Goal: Task Accomplishment & Management: Manage account settings

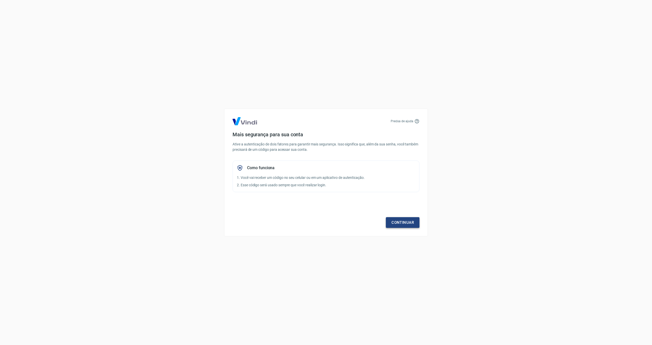
click at [411, 224] on link "Continuar" at bounding box center [403, 222] width 34 height 11
click at [408, 224] on link "Continuar" at bounding box center [403, 222] width 34 height 11
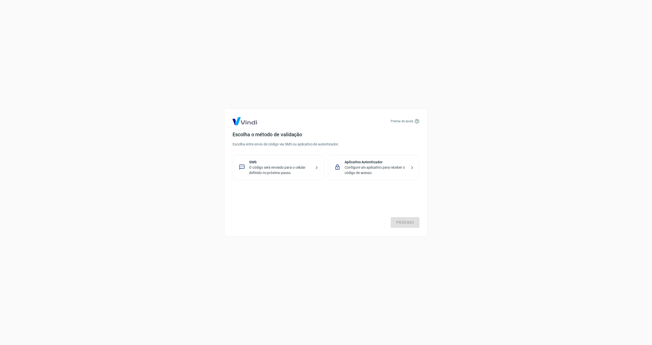
click at [399, 167] on p "Configure um aplicativo para receber o código de acesso." at bounding box center [376, 170] width 62 height 11
click at [405, 223] on link "Próximo" at bounding box center [405, 222] width 29 height 11
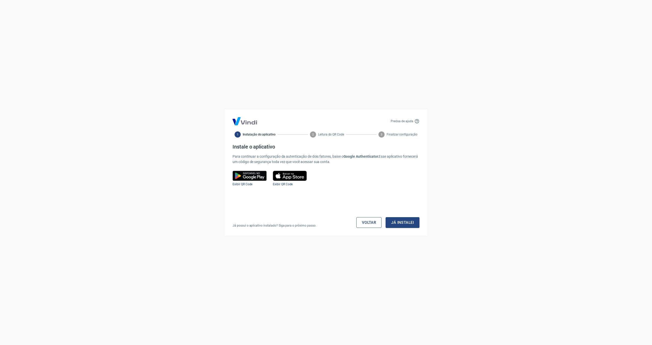
click at [370, 222] on link "Voltar" at bounding box center [368, 222] width 25 height 11
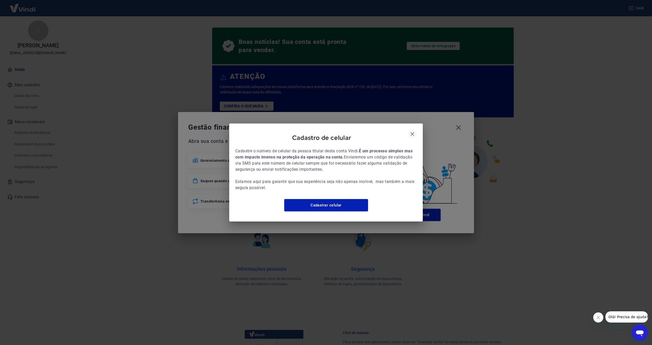
click at [413, 132] on icon "button" at bounding box center [412, 134] width 6 height 6
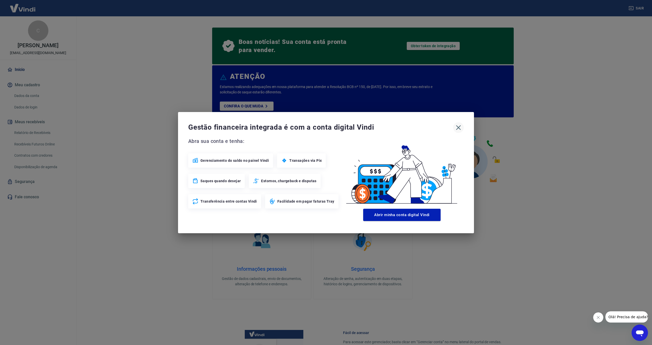
click at [460, 125] on icon "button" at bounding box center [459, 127] width 8 height 8
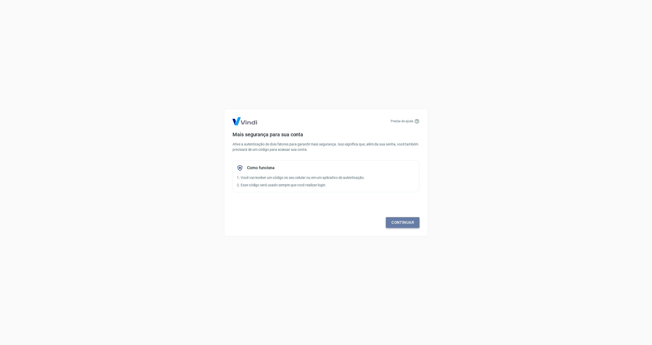
click at [395, 220] on link "Continuar" at bounding box center [403, 222] width 34 height 11
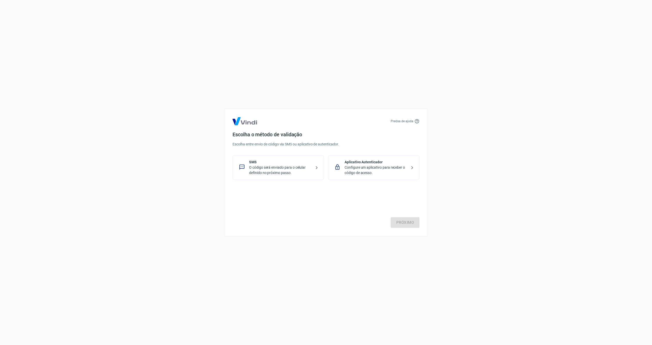
click at [376, 170] on p "Configure um aplicativo para receber o código de acesso." at bounding box center [376, 170] width 62 height 11
click at [404, 221] on link "Próximo" at bounding box center [405, 222] width 29 height 11
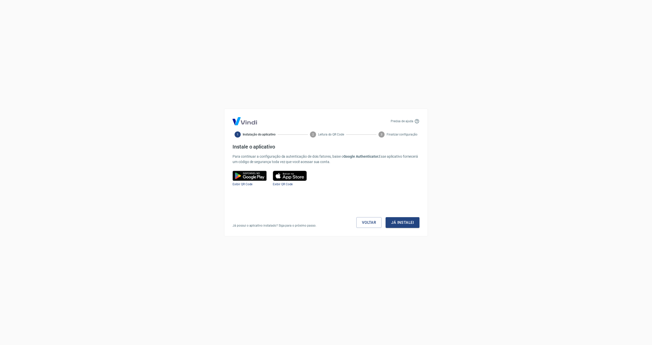
click at [294, 176] on img at bounding box center [290, 175] width 34 height 10
click at [401, 223] on button "Já instalei" at bounding box center [403, 222] width 34 height 11
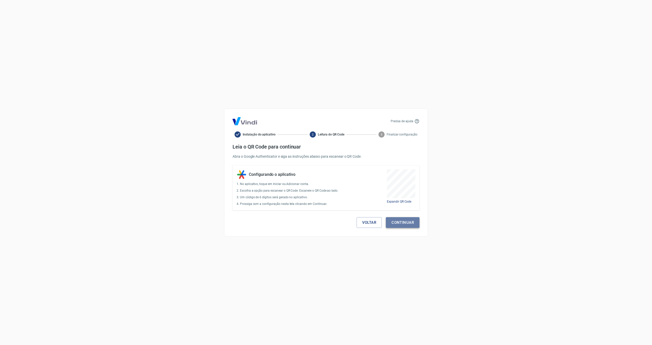
click at [399, 222] on button "Continuar" at bounding box center [403, 222] width 34 height 11
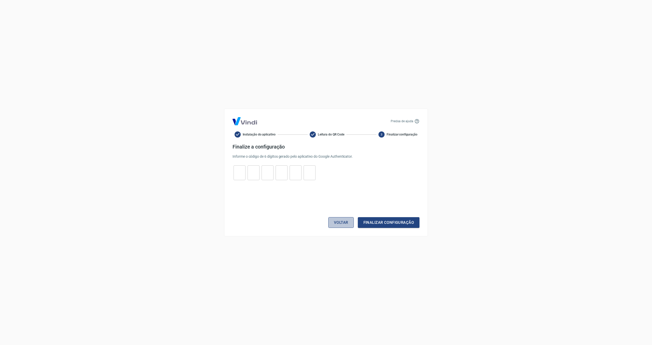
click at [347, 221] on button "Voltar" at bounding box center [340, 222] width 25 height 11
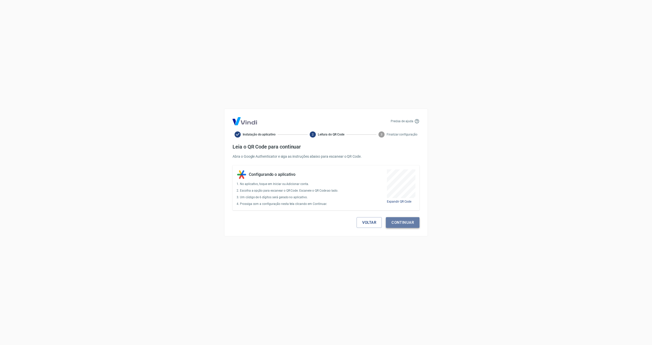
click at [395, 220] on button "Continuar" at bounding box center [403, 222] width 34 height 11
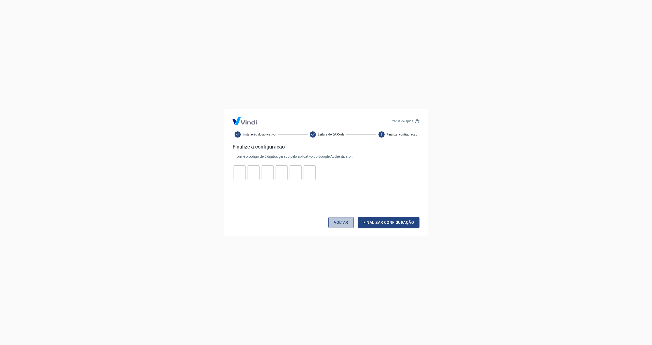
click at [339, 225] on button "Voltar" at bounding box center [340, 222] width 25 height 11
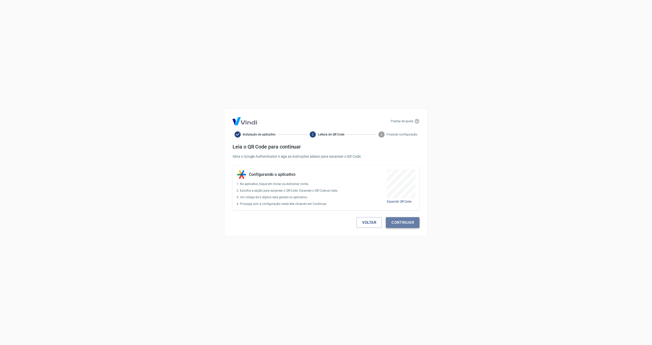
click at [410, 221] on button "Continuar" at bounding box center [403, 222] width 34 height 11
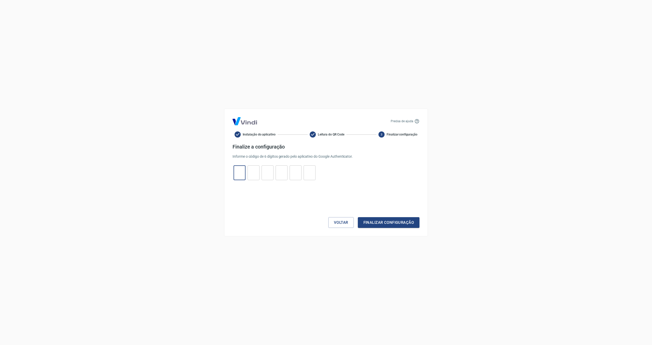
click at [236, 170] on input "tel" at bounding box center [240, 172] width 12 height 11
type input "3"
type input "1"
type input "3"
type input "7"
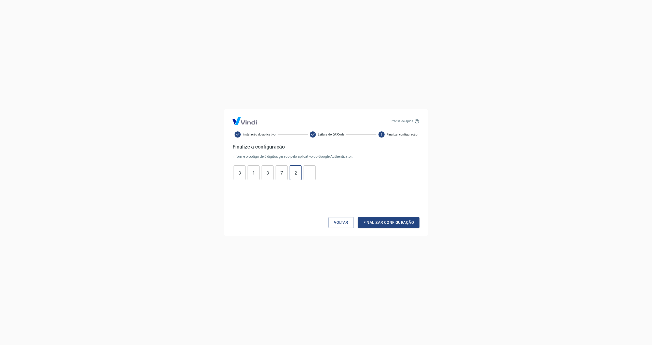
type input "2"
type input "7"
click at [395, 222] on button "Finalizar configuração" at bounding box center [389, 222] width 62 height 11
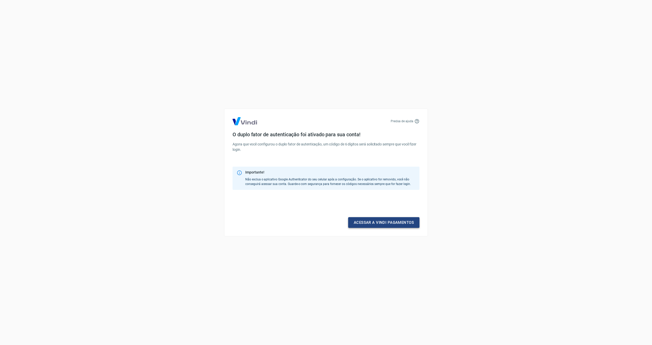
click at [396, 223] on link "Acessar a Vindi pagamentos" at bounding box center [383, 222] width 71 height 11
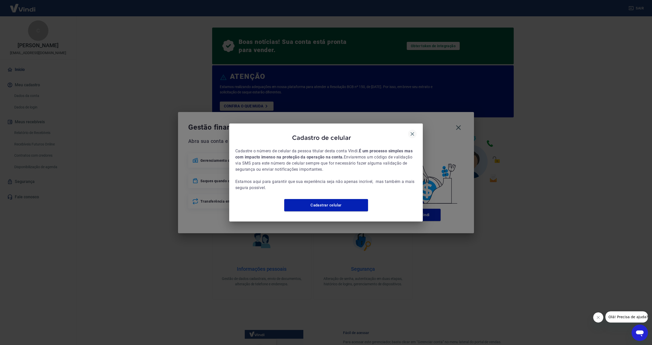
click at [412, 132] on icon "button" at bounding box center [413, 134] width 4 height 4
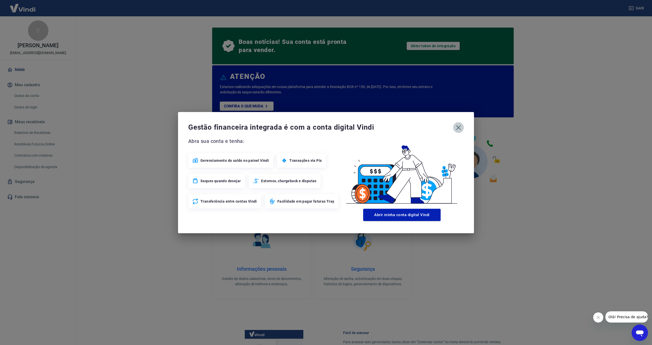
click at [459, 127] on icon "button" at bounding box center [458, 127] width 5 height 5
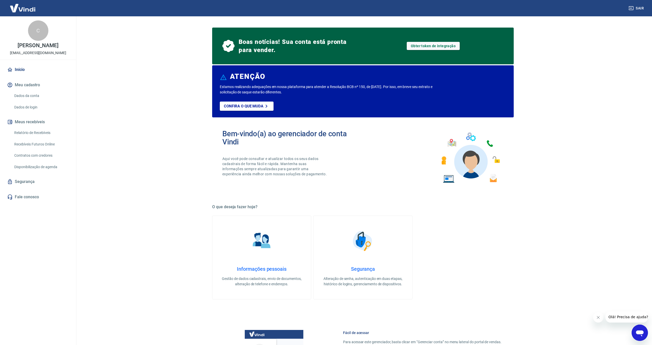
click at [37, 121] on button "Meus recebíveis" at bounding box center [38, 121] width 64 height 11
